Goal: Information Seeking & Learning: Learn about a topic

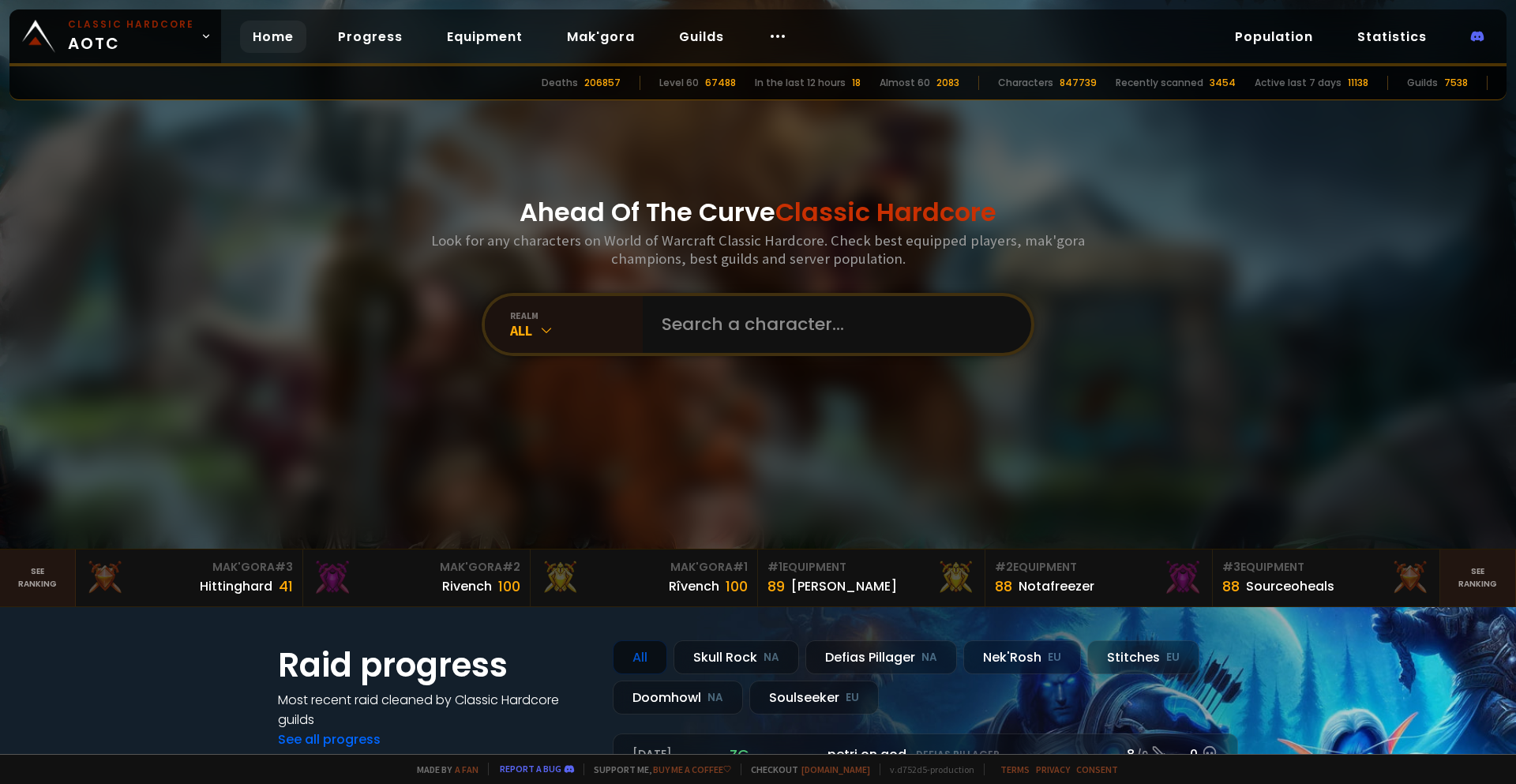
click at [1226, 336] on div at bounding box center [758, 274] width 1516 height 549
click at [377, 224] on div "Ahead Of The Curve Classic Hardcore Look for any characters on World of Warcraf…" at bounding box center [759, 274] width 952 height 549
click at [462, 28] on link "Equipment" at bounding box center [484, 37] width 101 height 32
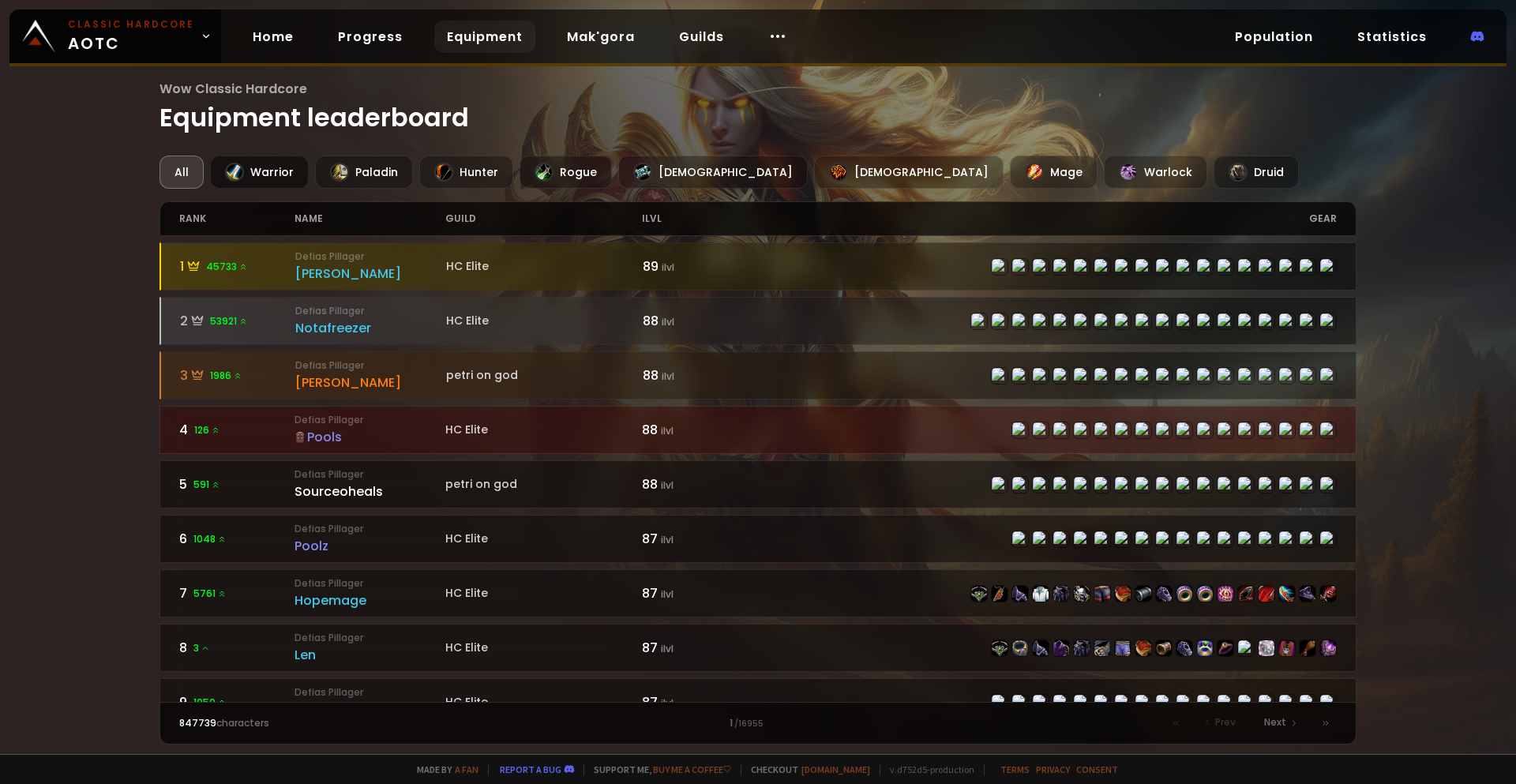
click at [240, 165] on div at bounding box center [235, 172] width 19 height 19
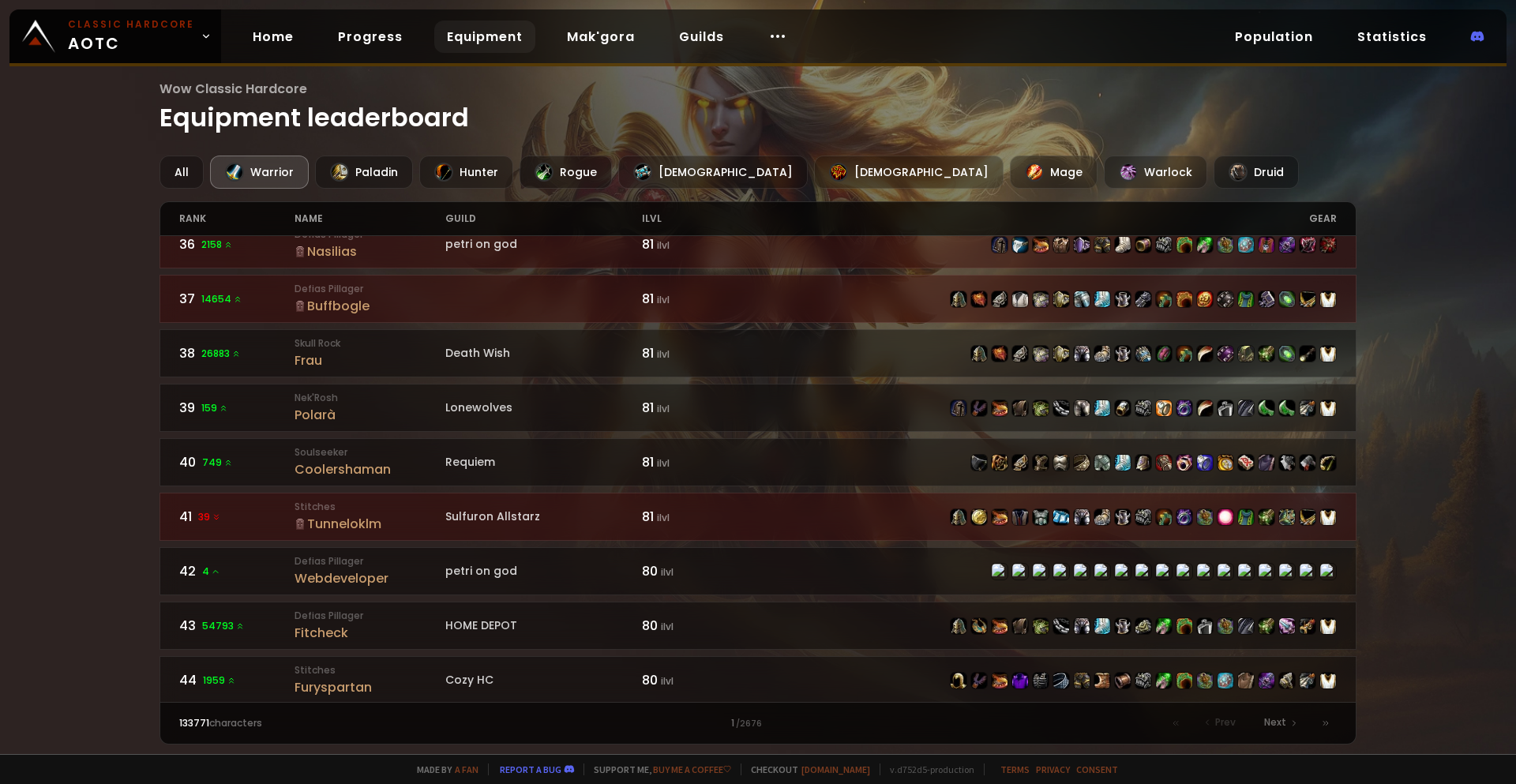
scroll to position [2264, 0]
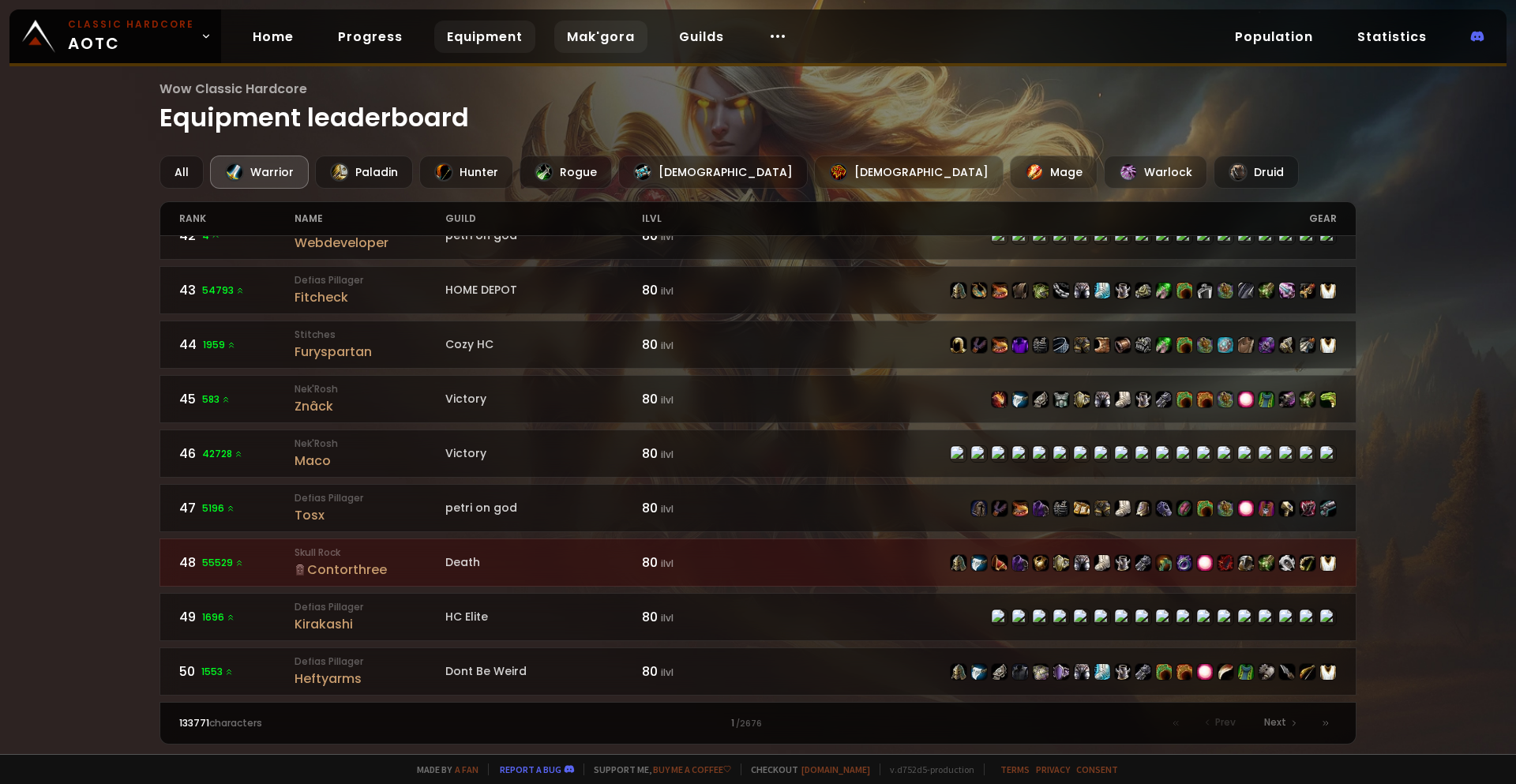
click at [607, 45] on link "Mak'gora" at bounding box center [601, 37] width 93 height 32
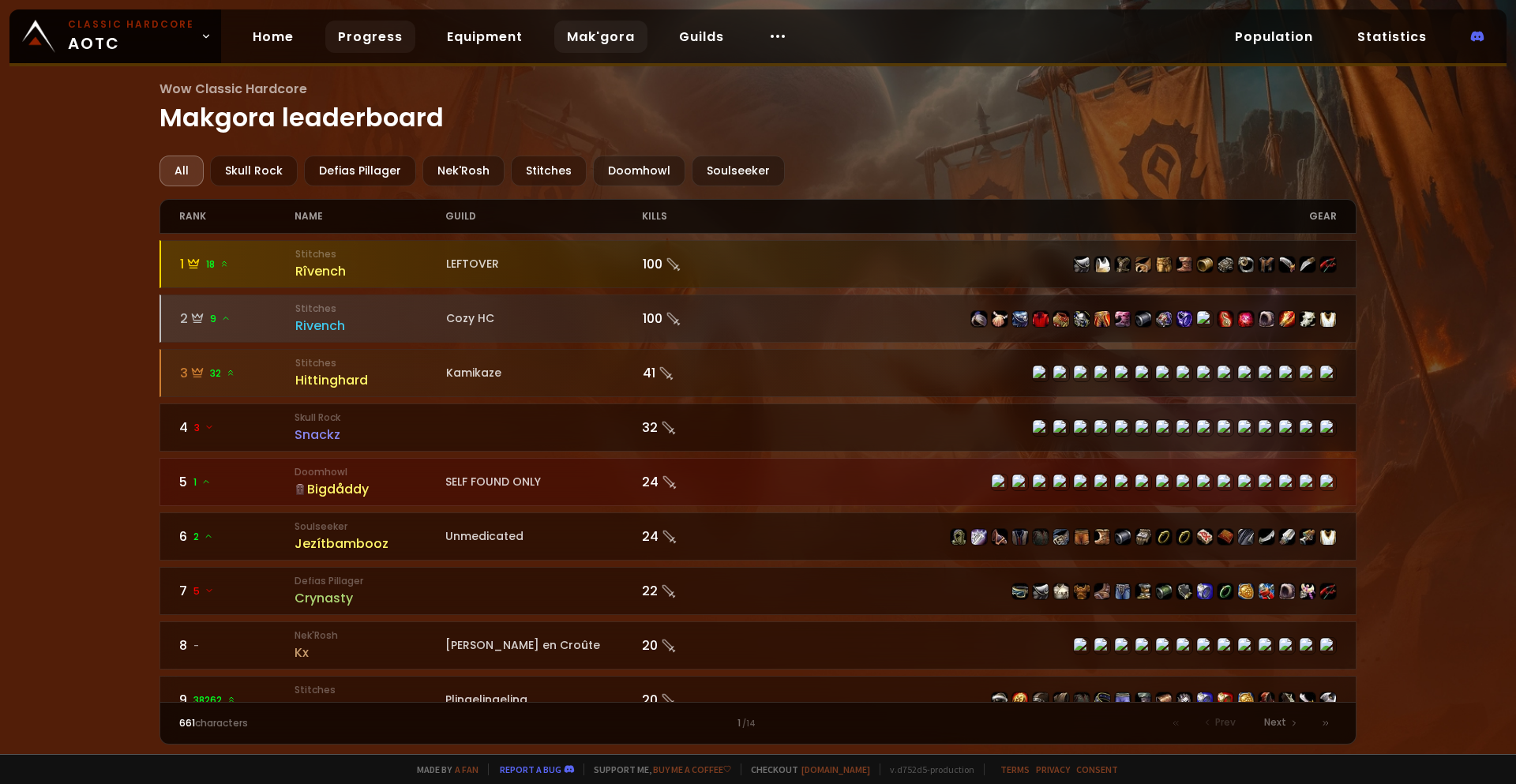
click at [371, 30] on link "Progress" at bounding box center [371, 37] width 90 height 32
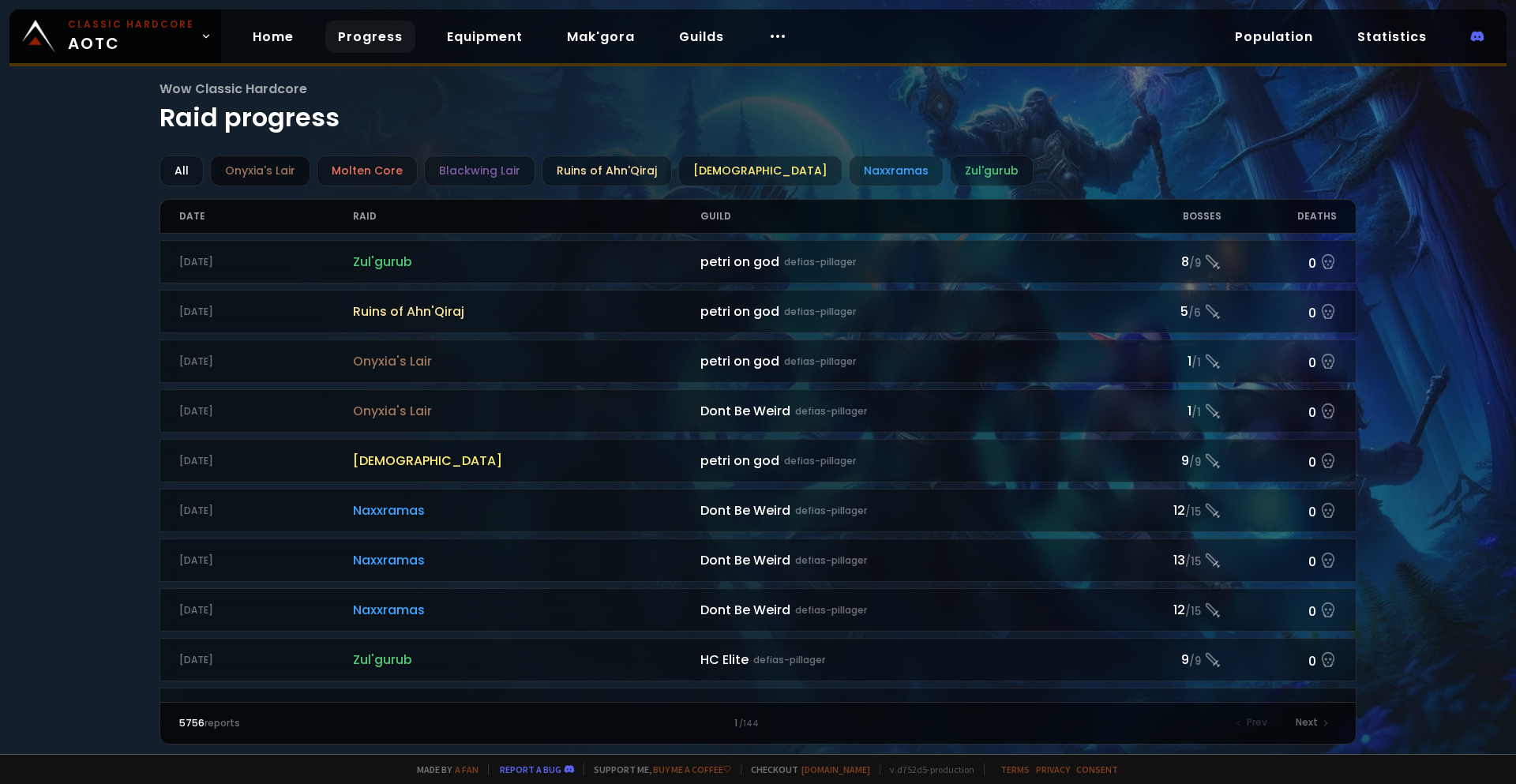
click at [257, 172] on div "Onyxia's Lair" at bounding box center [260, 171] width 100 height 31
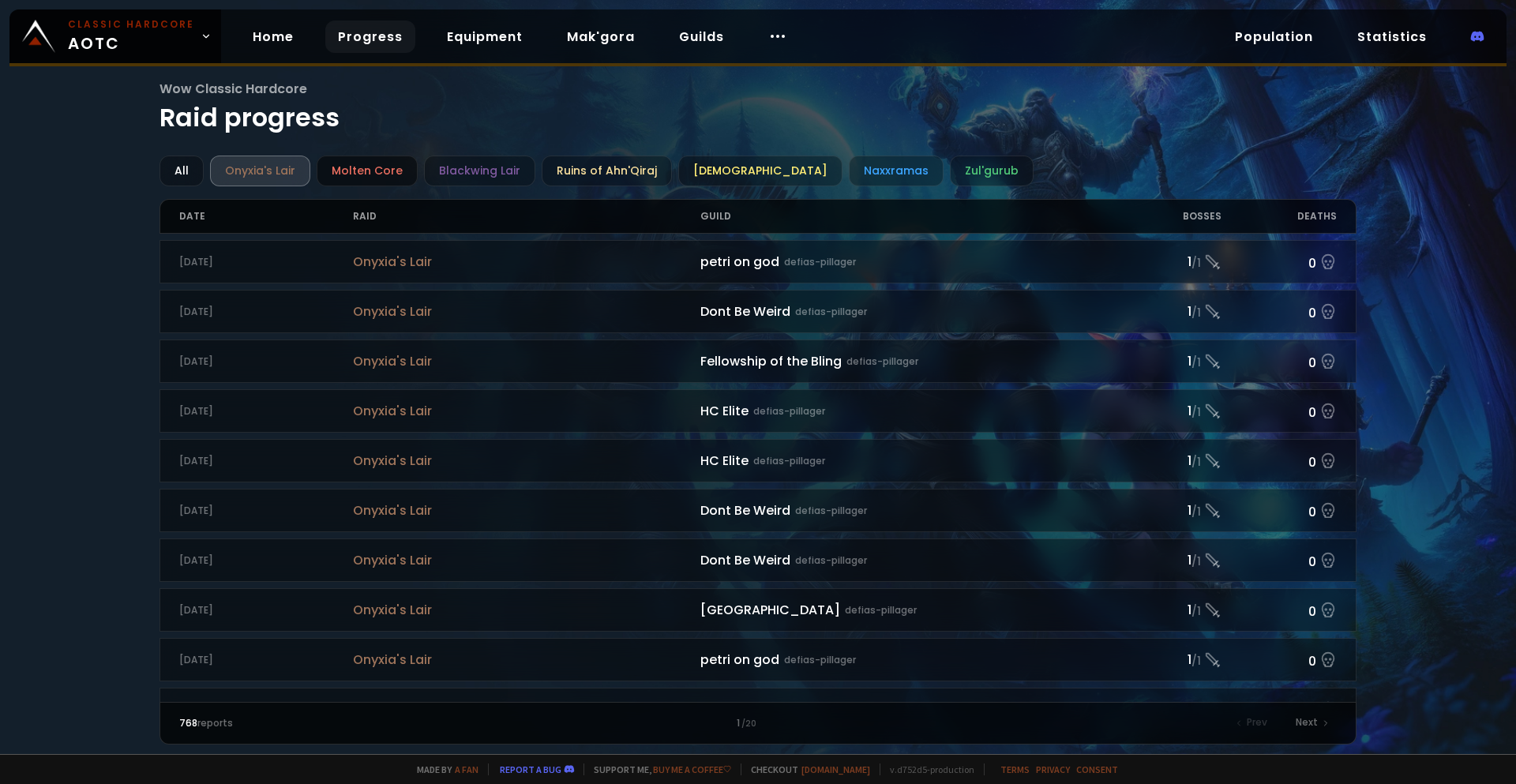
click at [376, 178] on div "Molten Core" at bounding box center [367, 171] width 101 height 31
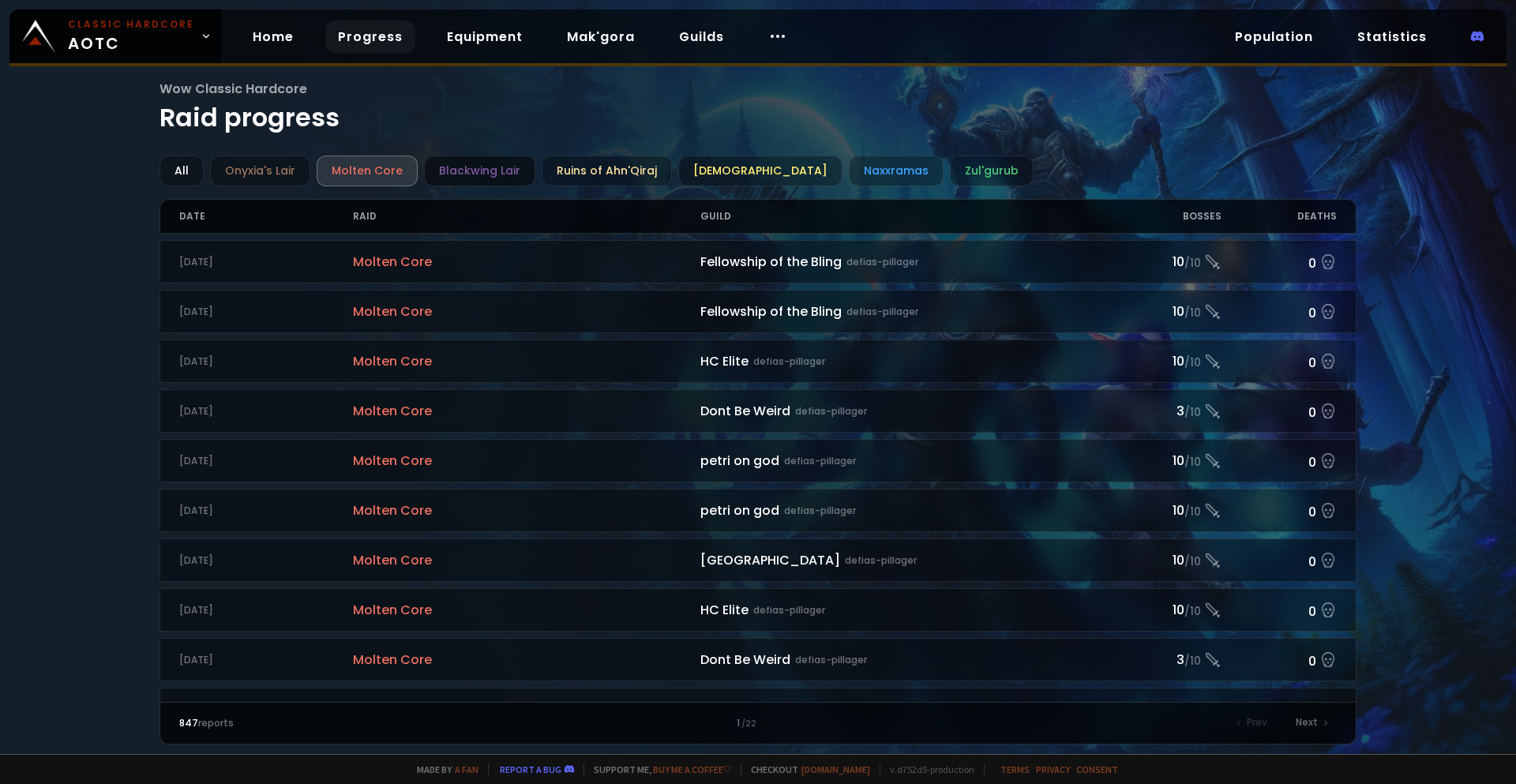
click at [466, 166] on div "Blackwing Lair" at bounding box center [479, 171] width 111 height 31
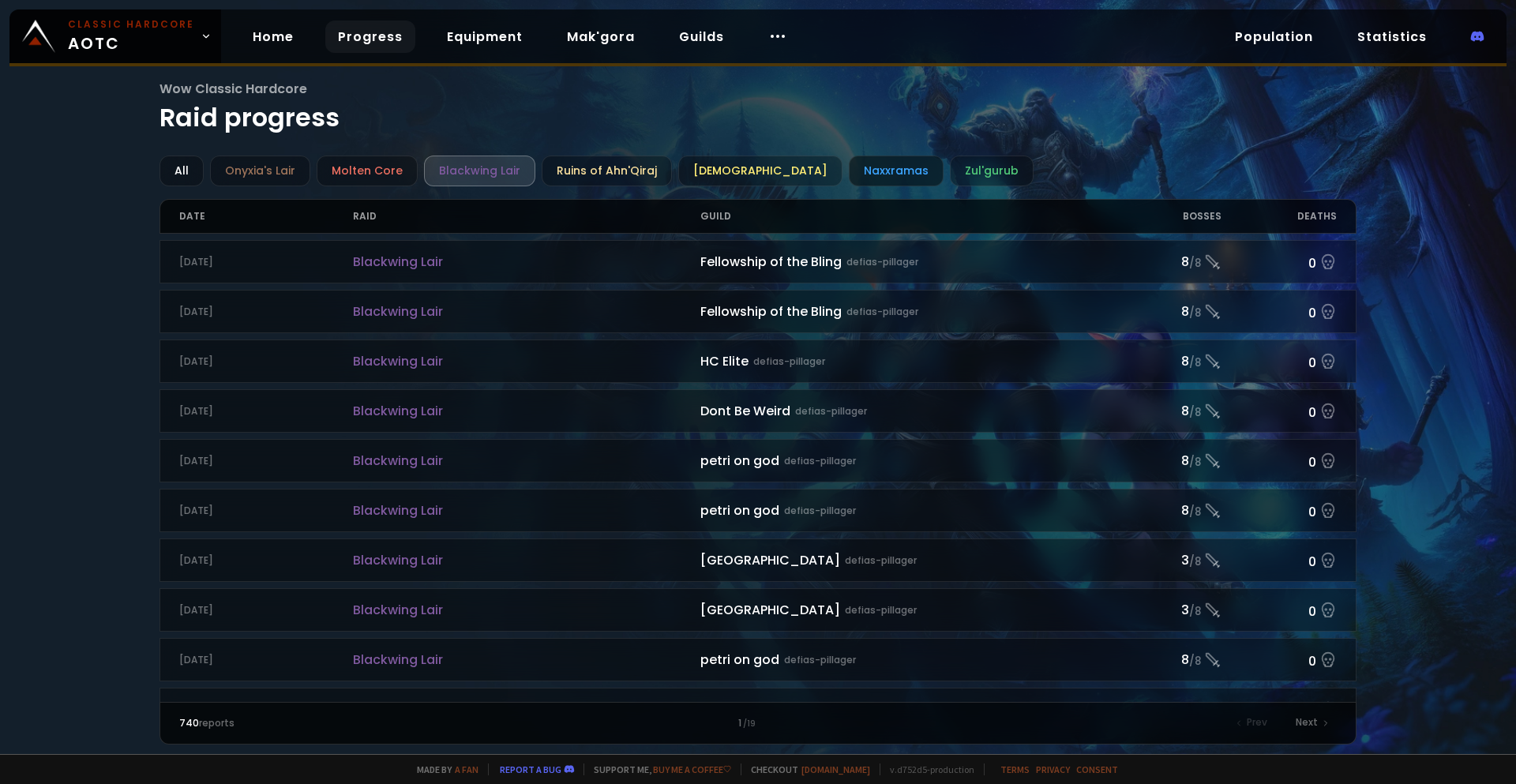
click at [849, 164] on div "Naxxramas" at bounding box center [896, 171] width 94 height 31
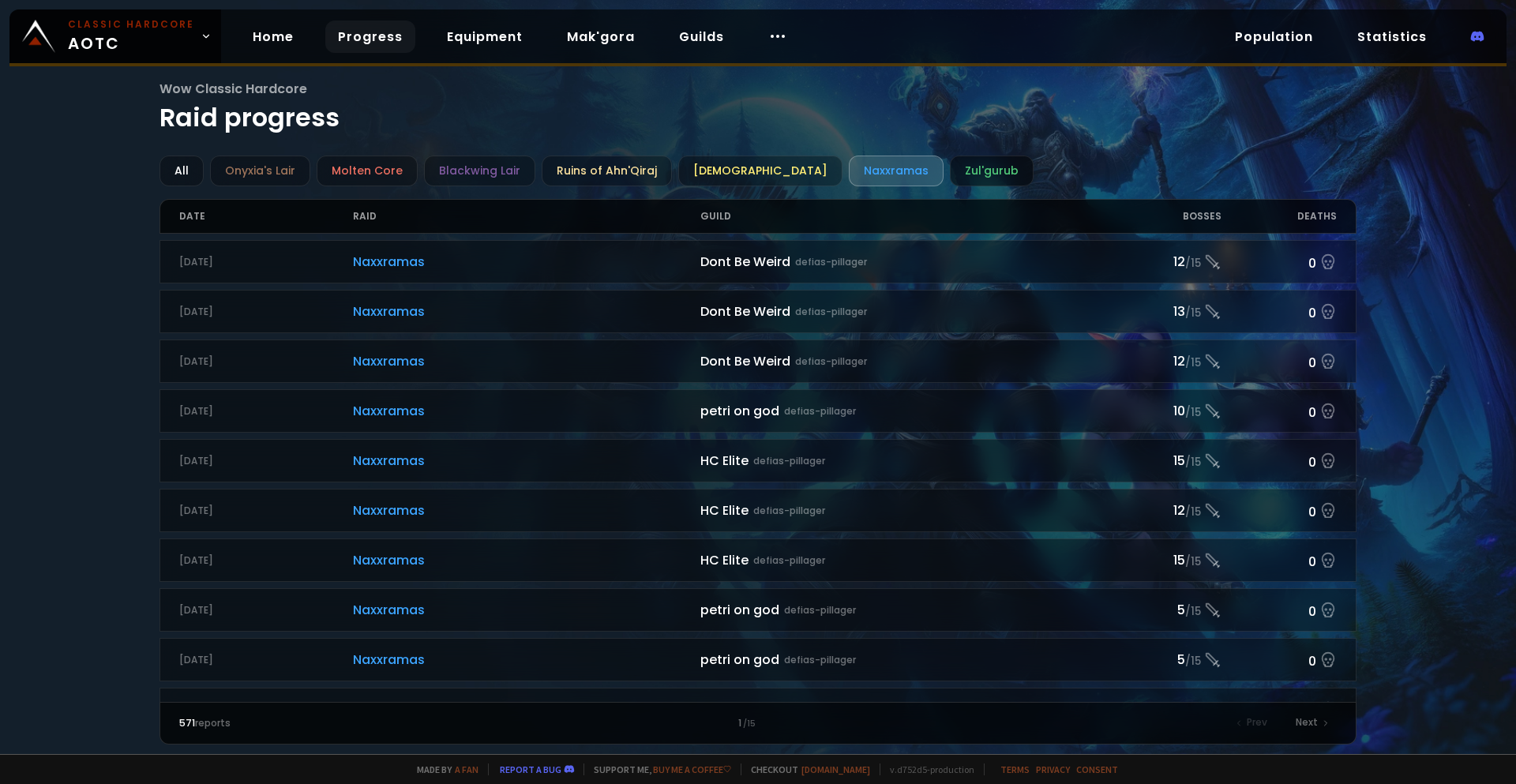
click at [971, 169] on div "Zul'gurub" at bounding box center [992, 171] width 83 height 31
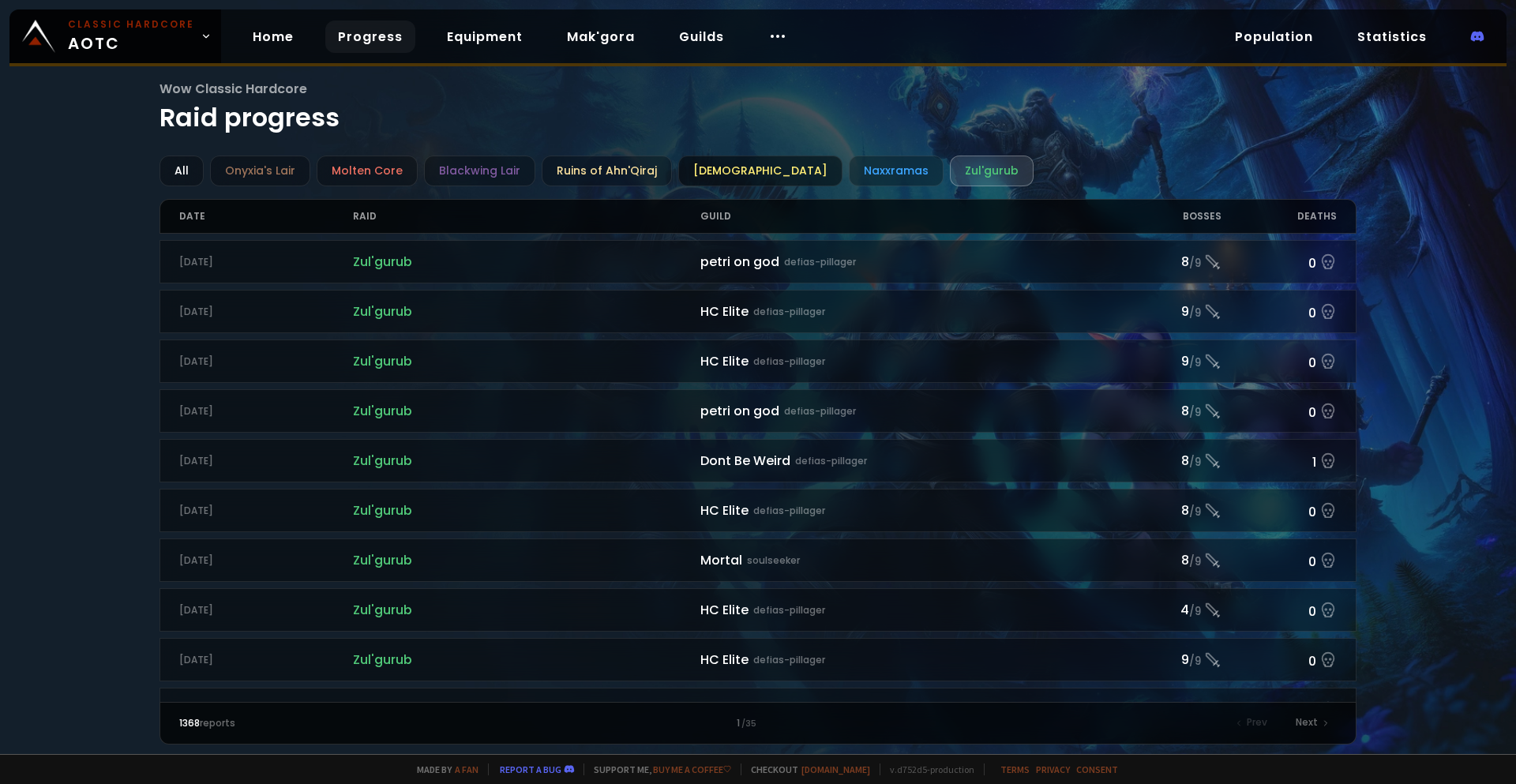
click at [743, 176] on div "[DEMOGRAPHIC_DATA]" at bounding box center [760, 171] width 164 height 31
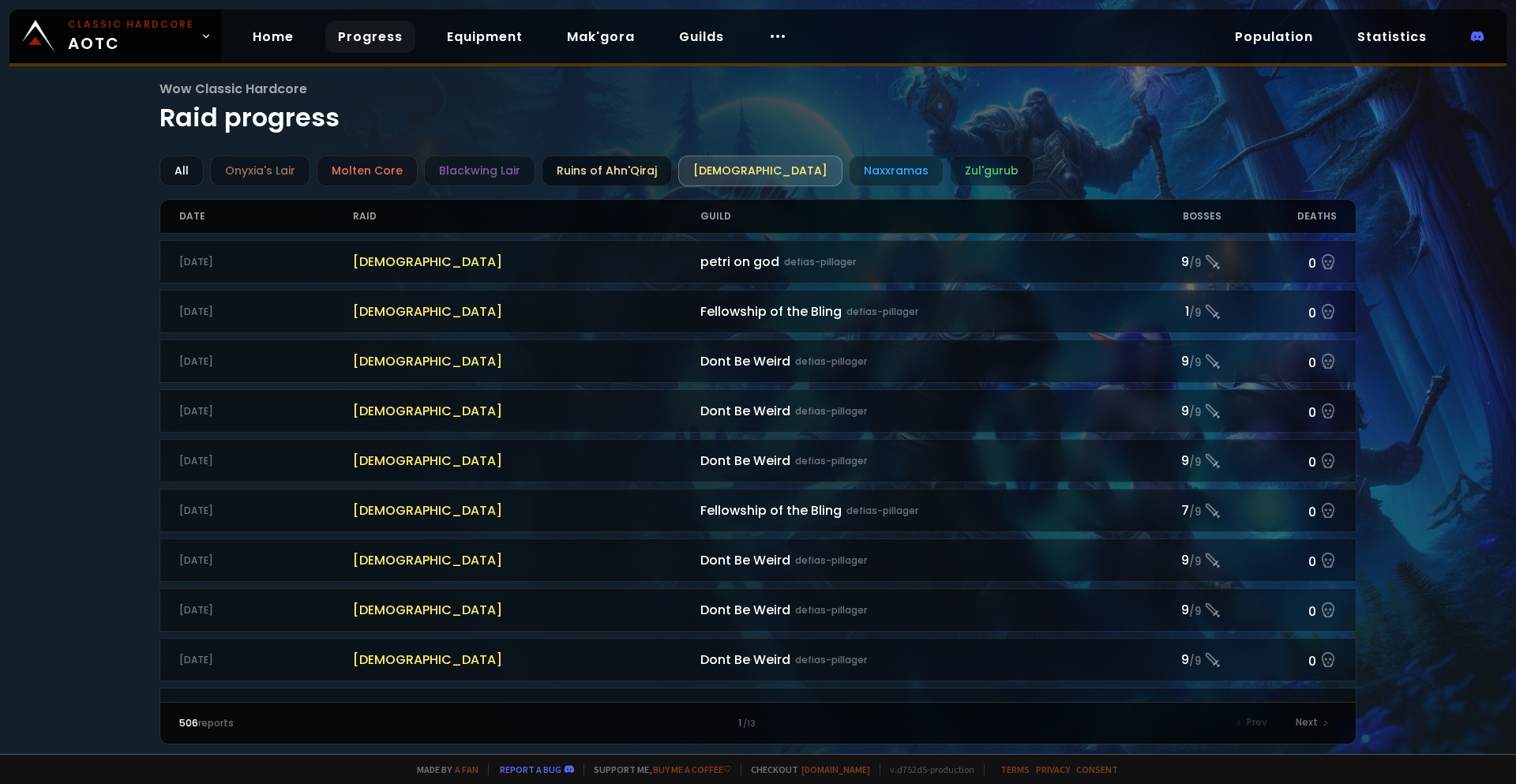
click at [625, 172] on div "Ruins of Ahn'Qiraj" at bounding box center [606, 171] width 130 height 31
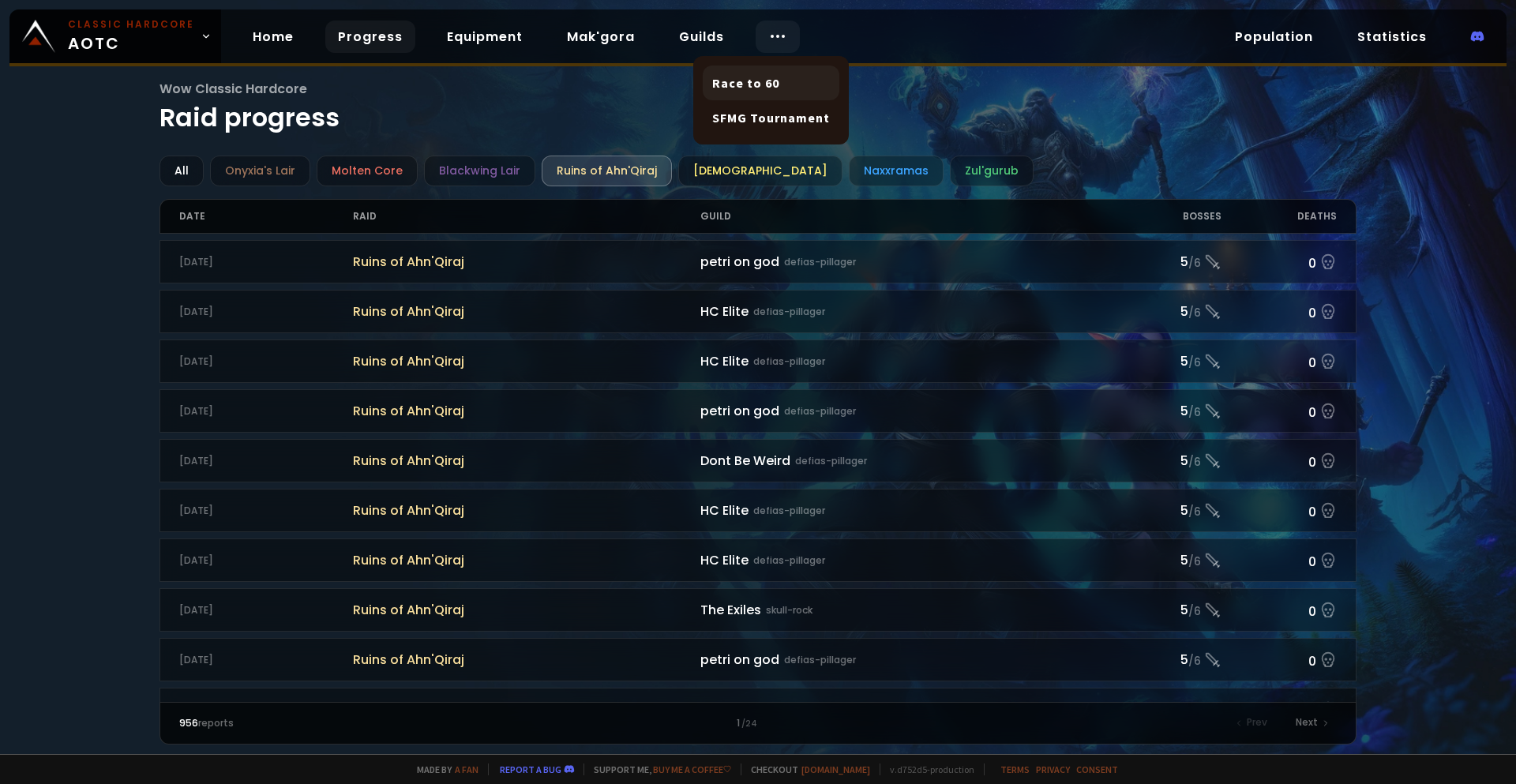
click at [761, 86] on link "Race to 60" at bounding box center [771, 82] width 137 height 35
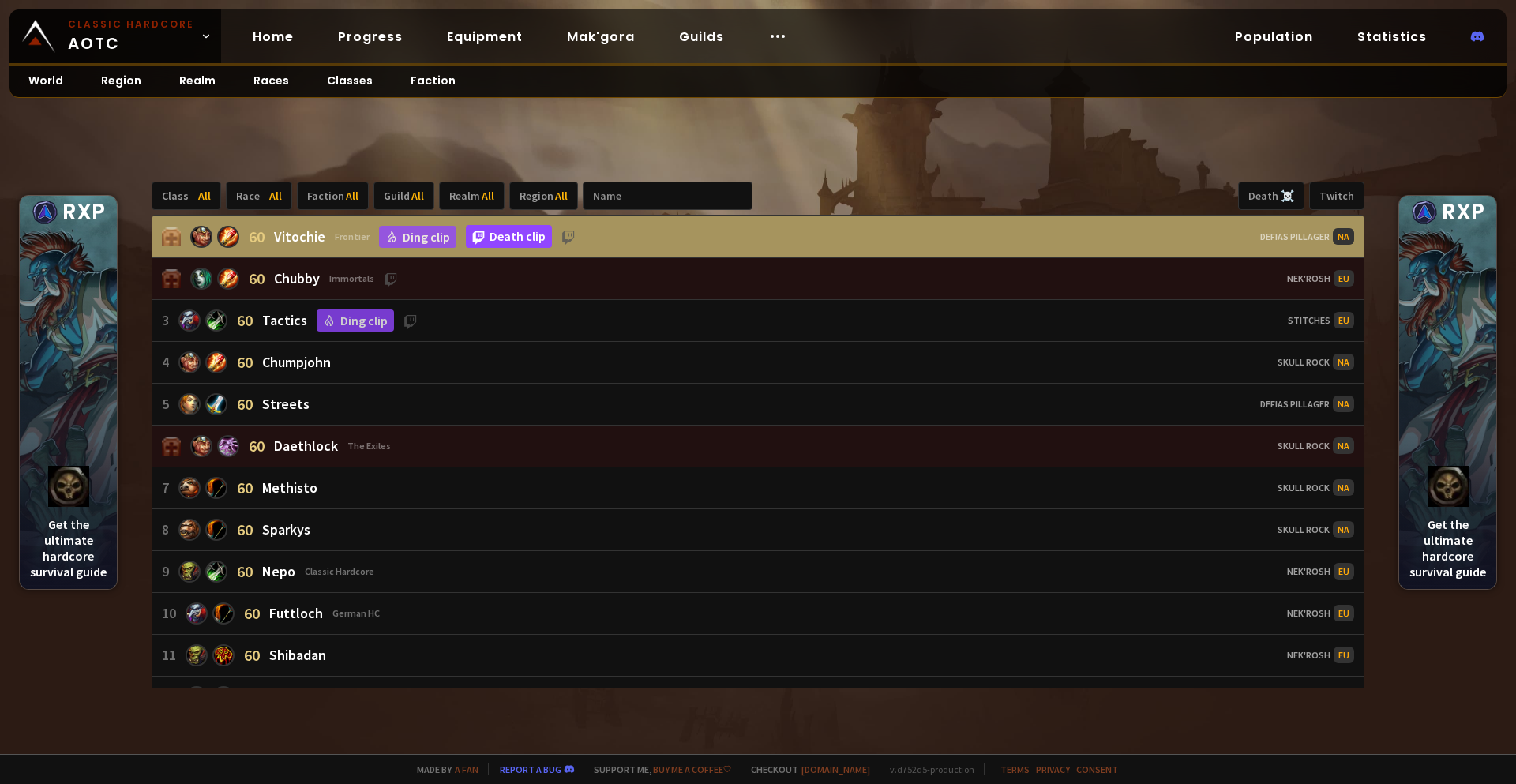
click at [498, 235] on link "Death clip" at bounding box center [508, 236] width 86 height 23
click at [282, 39] on link "Home" at bounding box center [273, 37] width 66 height 32
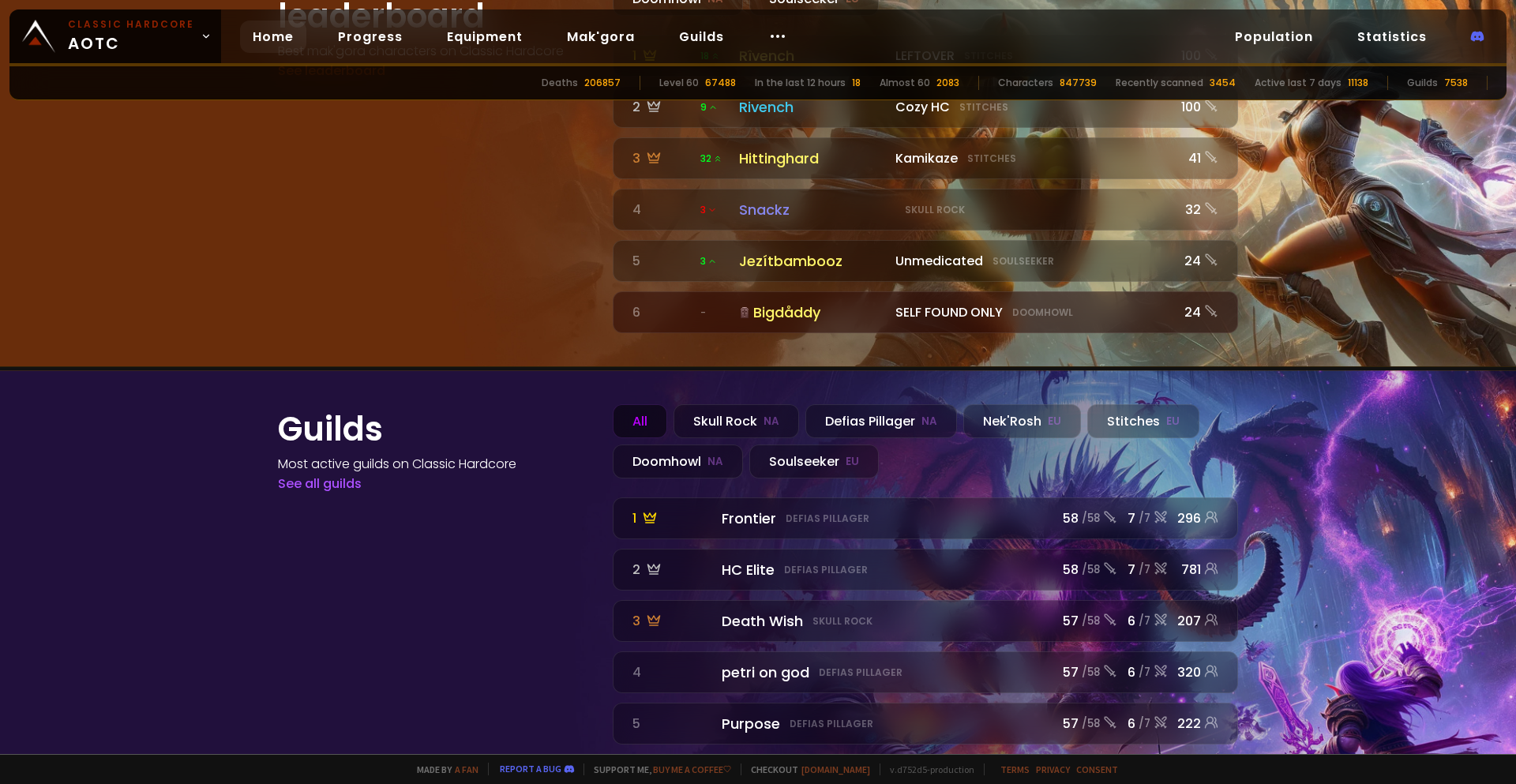
scroll to position [1730, 0]
